Goal: Find specific page/section

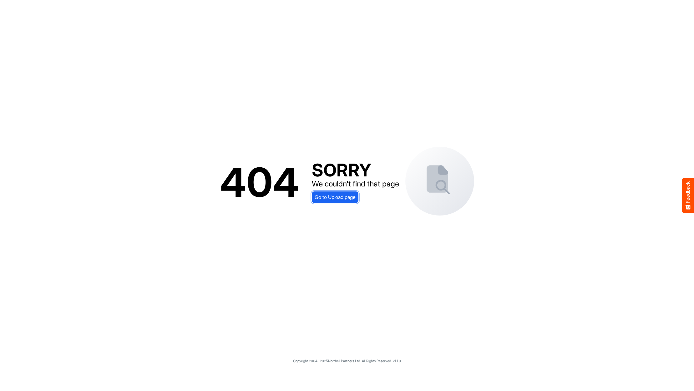
click at [341, 200] on span "Go to Upload page" at bounding box center [335, 197] width 41 height 8
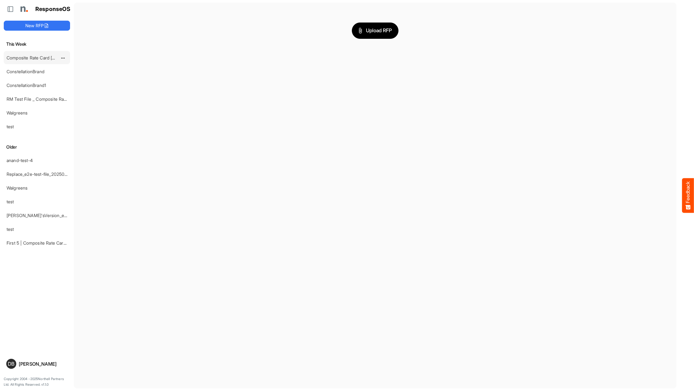
click at [41, 55] on link "Composite Rate Card [DATE]" at bounding box center [36, 57] width 58 height 5
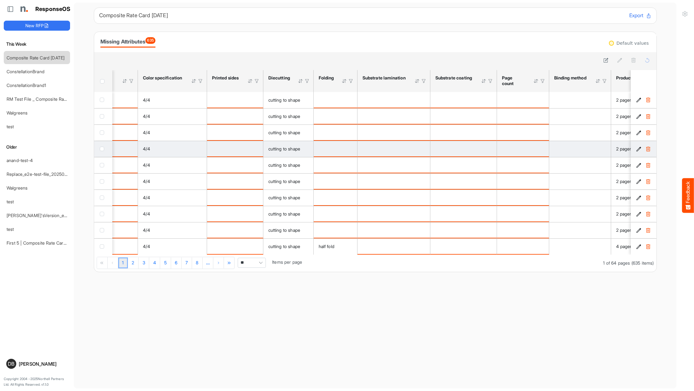
scroll to position [0, 592]
